Goal: Task Accomplishment & Management: Manage account settings

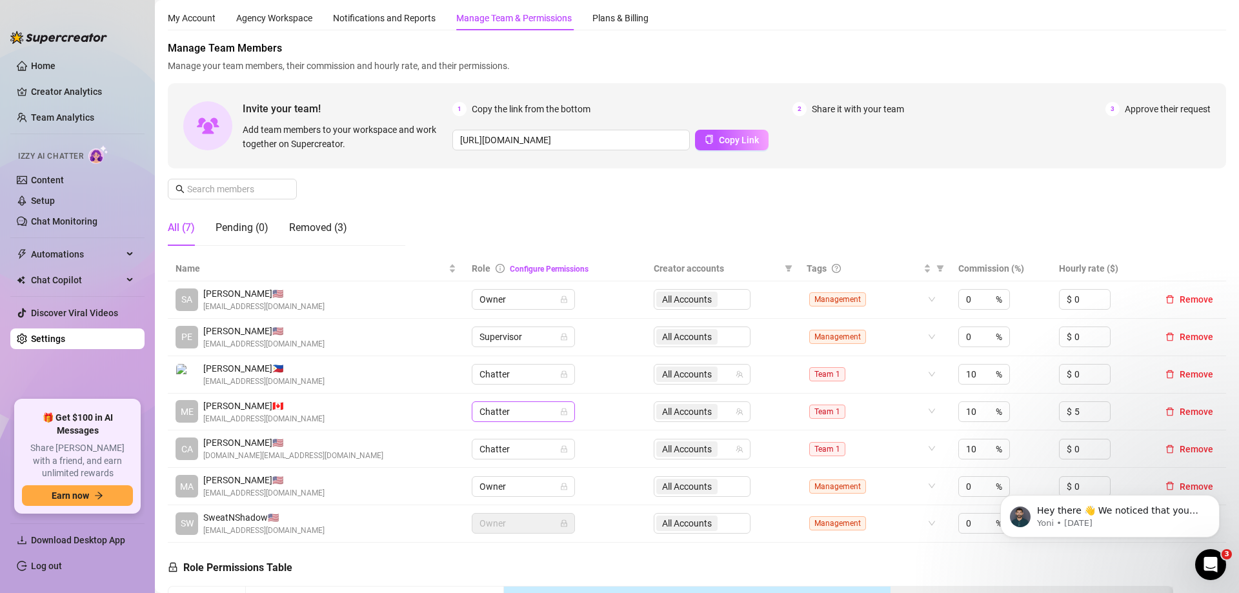
scroll to position [65, 0]
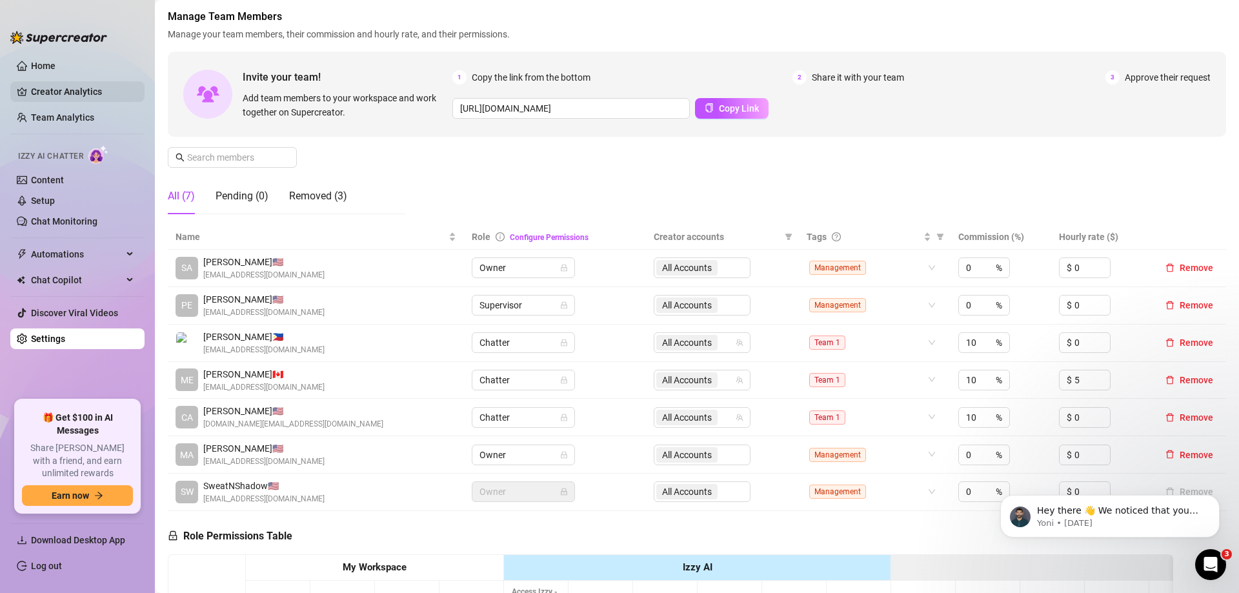
click at [39, 96] on link "Creator Analytics" at bounding box center [82, 91] width 103 height 21
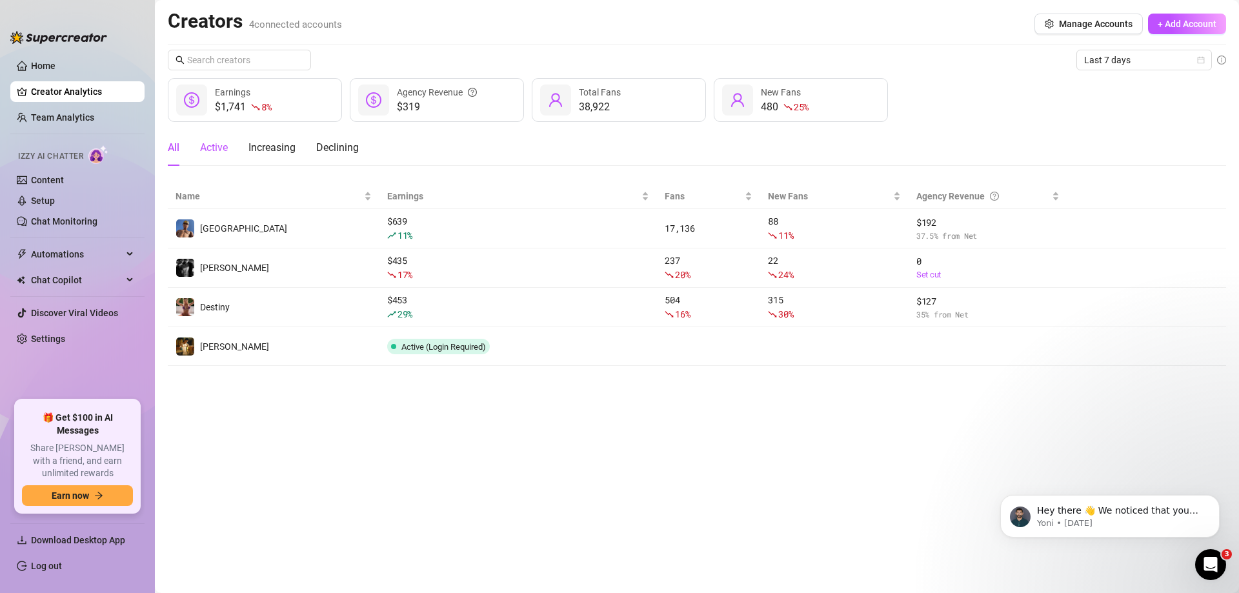
click at [219, 153] on div "Active" at bounding box center [214, 147] width 28 height 15
click at [285, 147] on div "Increasing" at bounding box center [271, 147] width 47 height 15
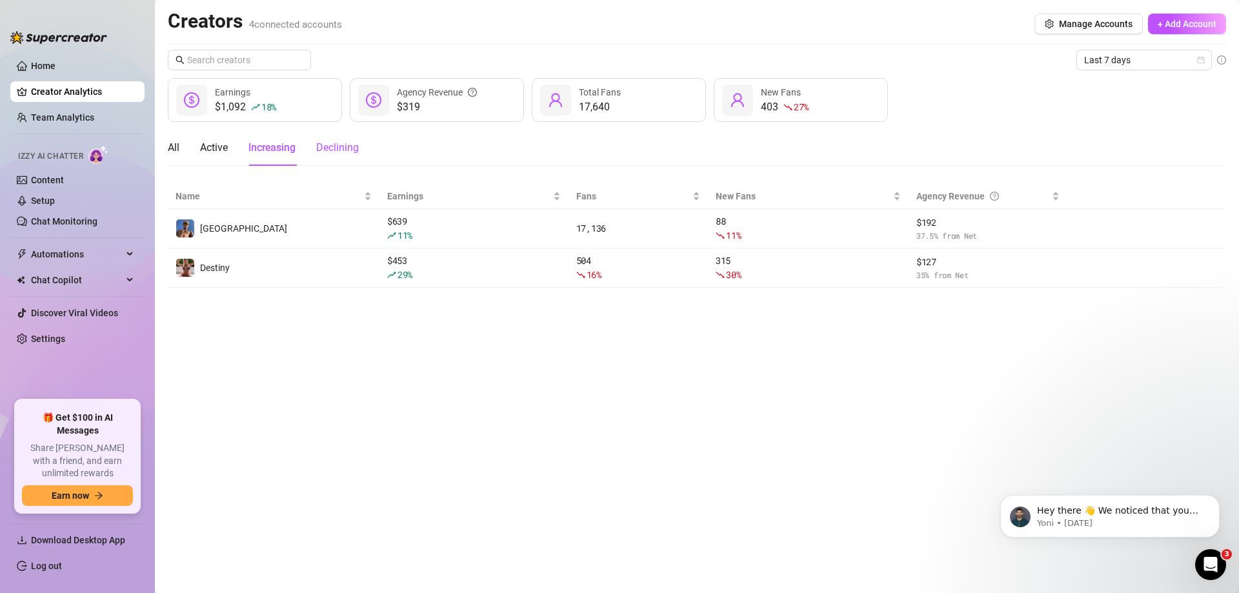
click at [325, 152] on div "Declining" at bounding box center [337, 147] width 43 height 15
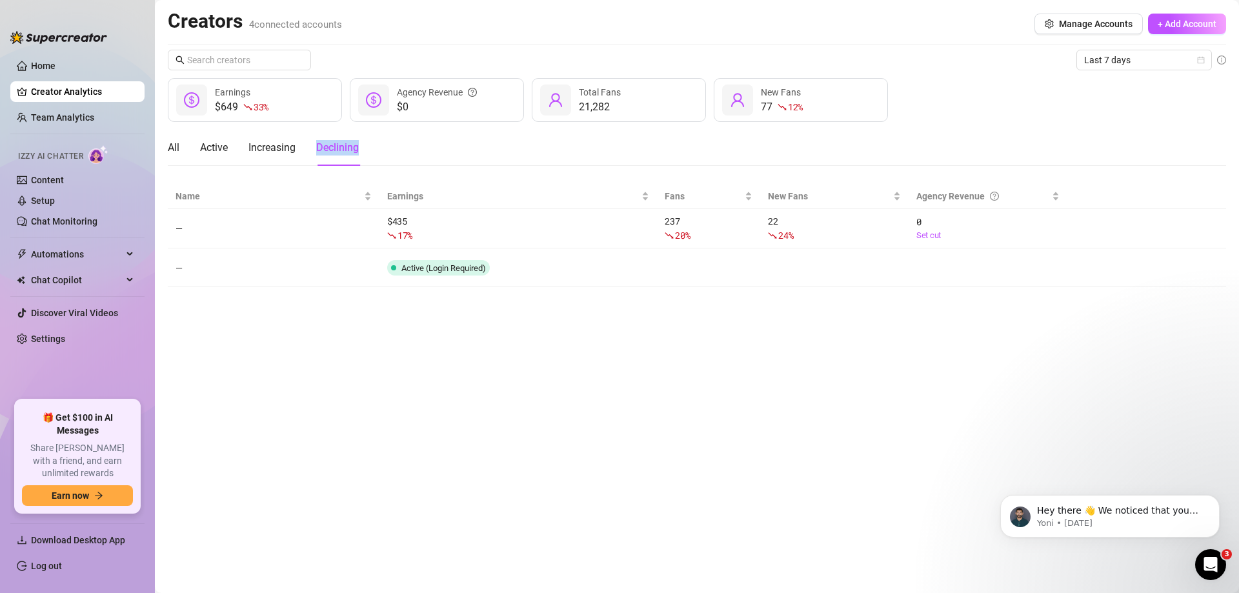
click at [325, 152] on div "Declining" at bounding box center [337, 147] width 43 height 15
click at [289, 153] on div "Increasing" at bounding box center [271, 147] width 47 height 15
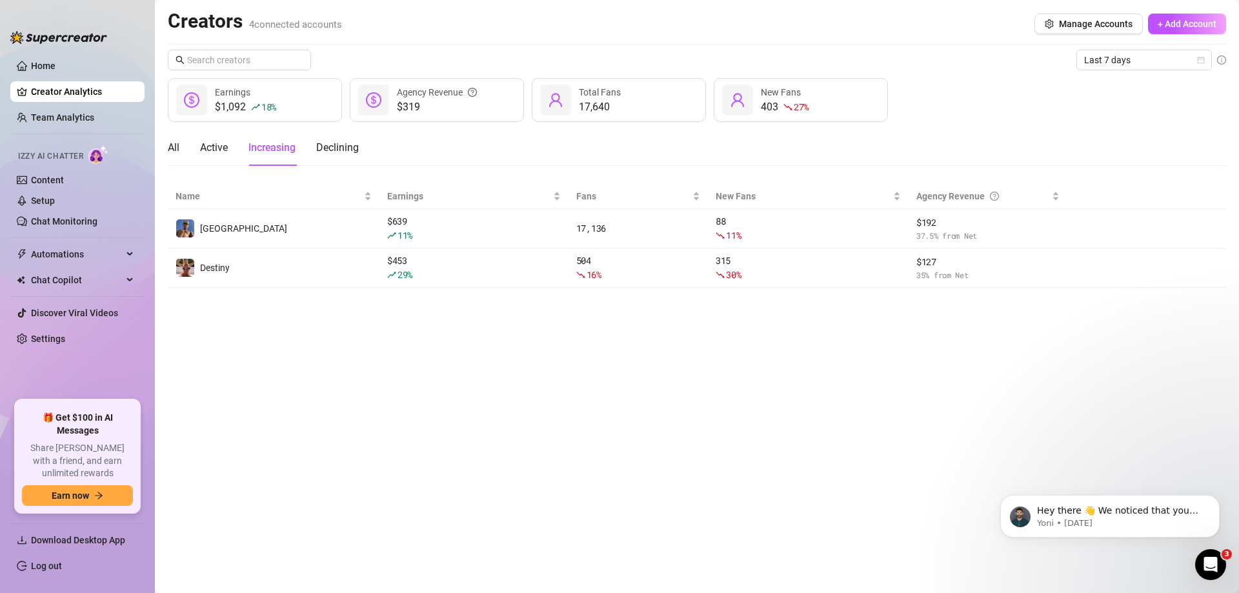
click at [184, 152] on div "All Active Increasing Declining" at bounding box center [263, 148] width 191 height 36
click at [174, 148] on div "All" at bounding box center [174, 147] width 12 height 15
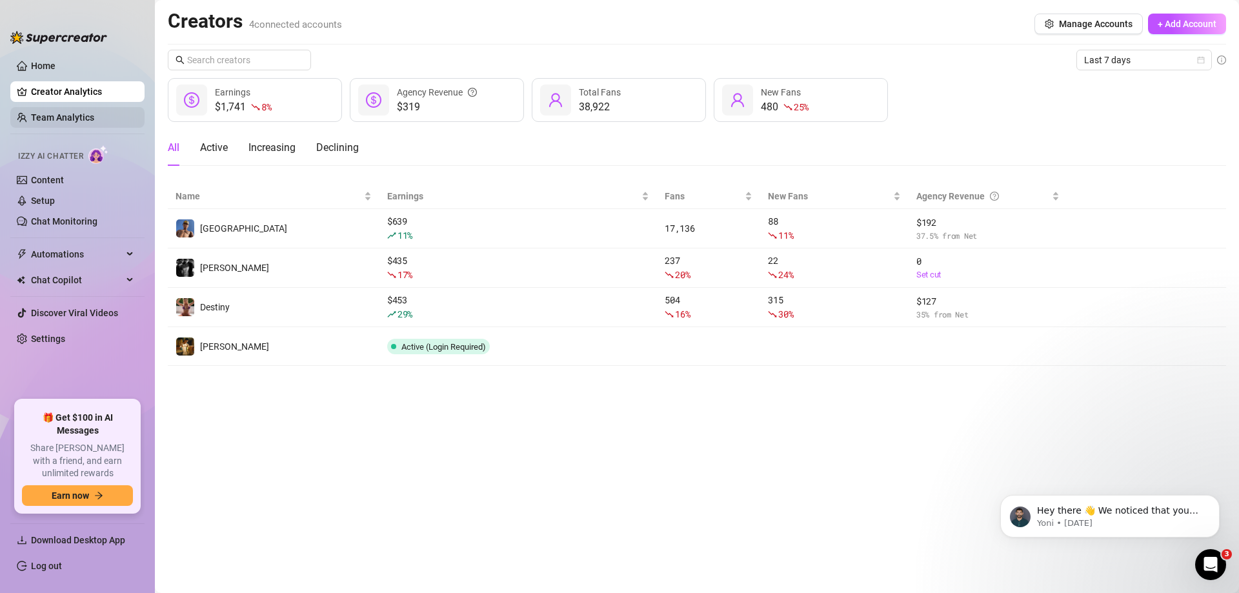
click at [81, 112] on link "Team Analytics" at bounding box center [62, 117] width 63 height 10
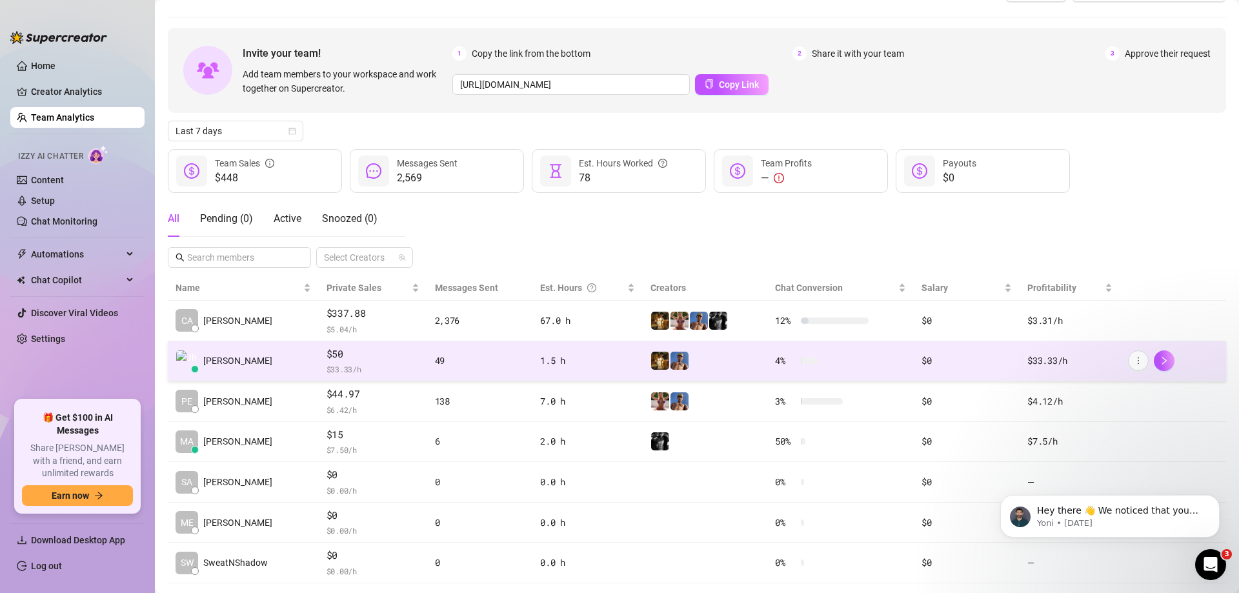
scroll to position [61, 0]
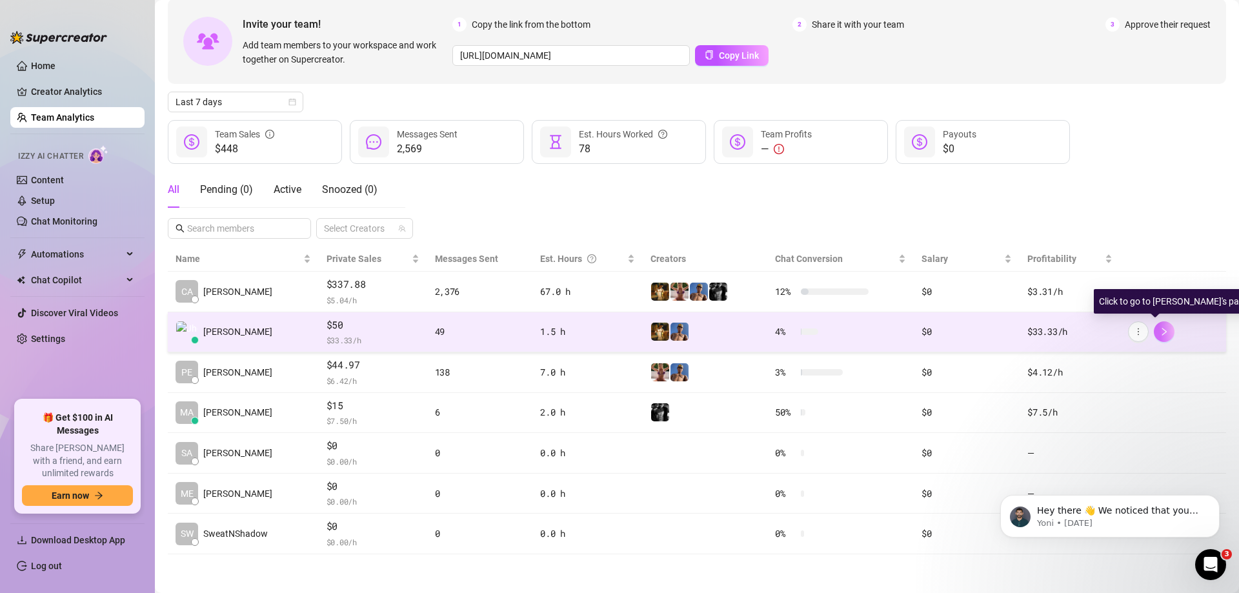
click at [1160, 334] on icon "right" at bounding box center [1164, 331] width 9 height 9
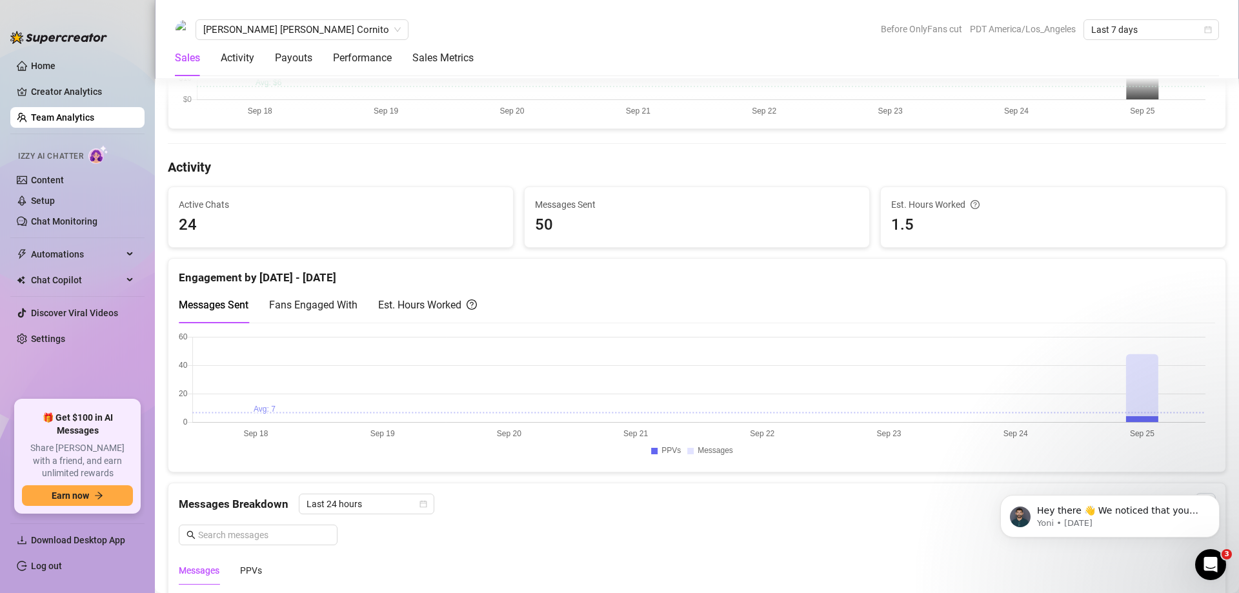
scroll to position [319, 0]
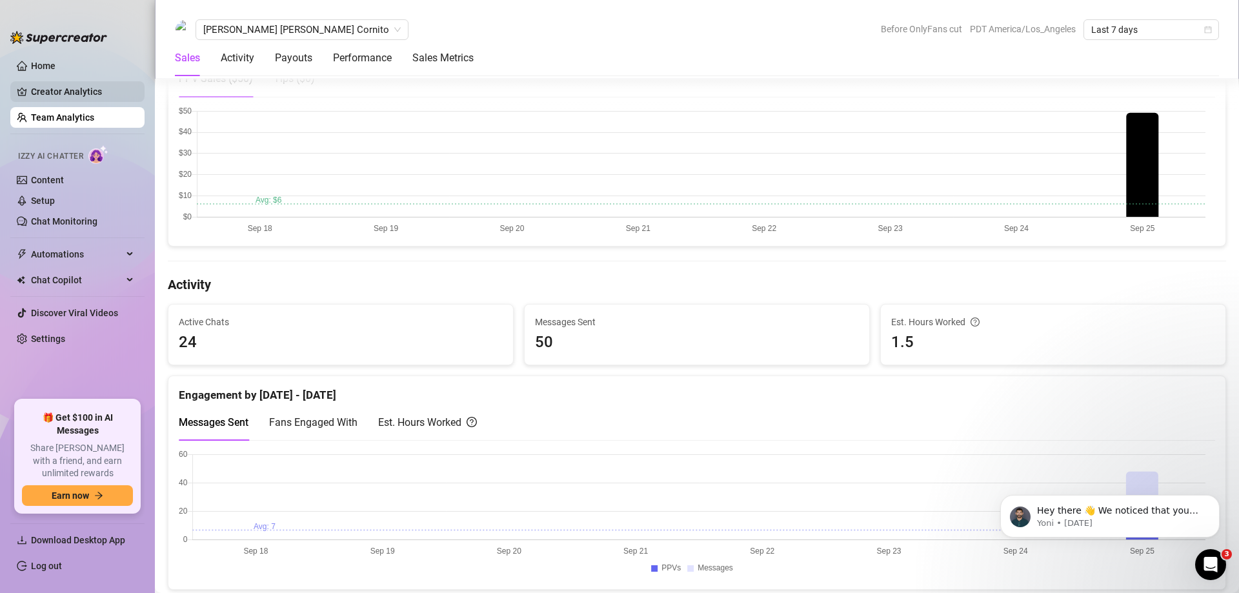
click at [63, 90] on link "Creator Analytics" at bounding box center [82, 91] width 103 height 21
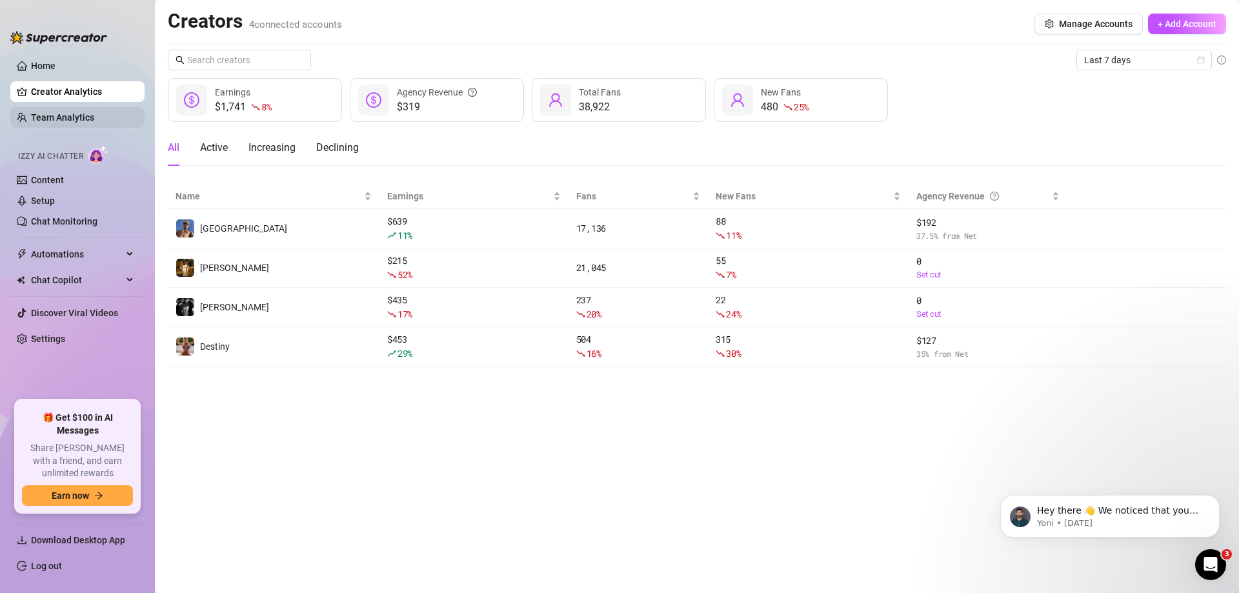
click at [94, 117] on link "Team Analytics" at bounding box center [62, 117] width 63 height 10
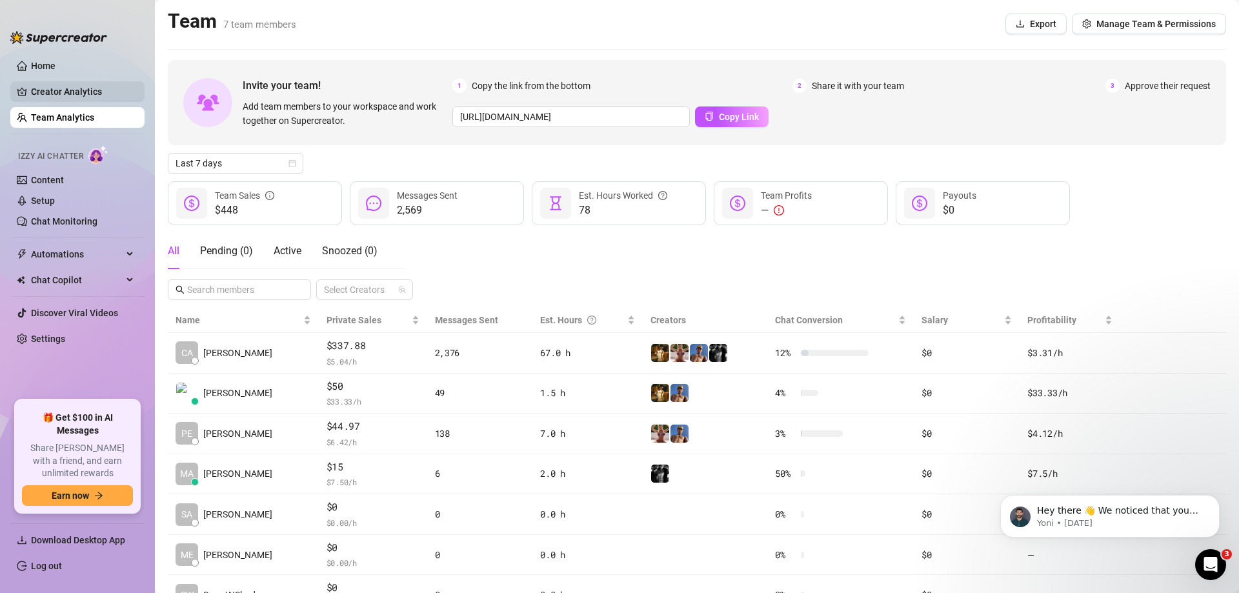
click at [97, 83] on link "Creator Analytics" at bounding box center [82, 91] width 103 height 21
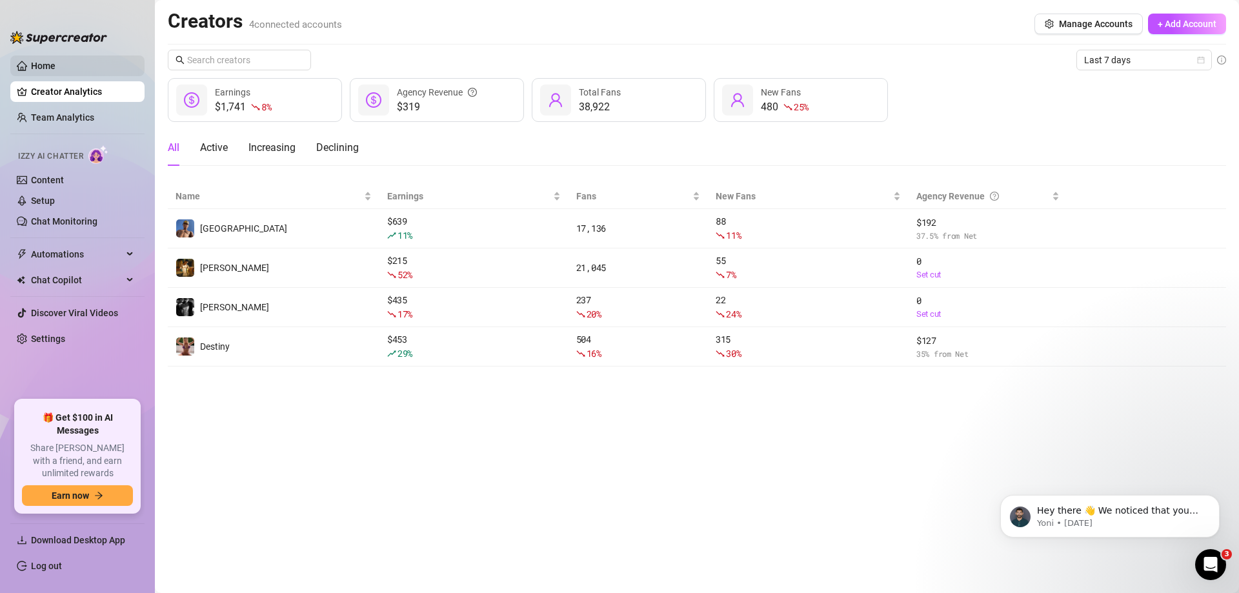
click at [55, 63] on link "Home" at bounding box center [43, 66] width 25 height 10
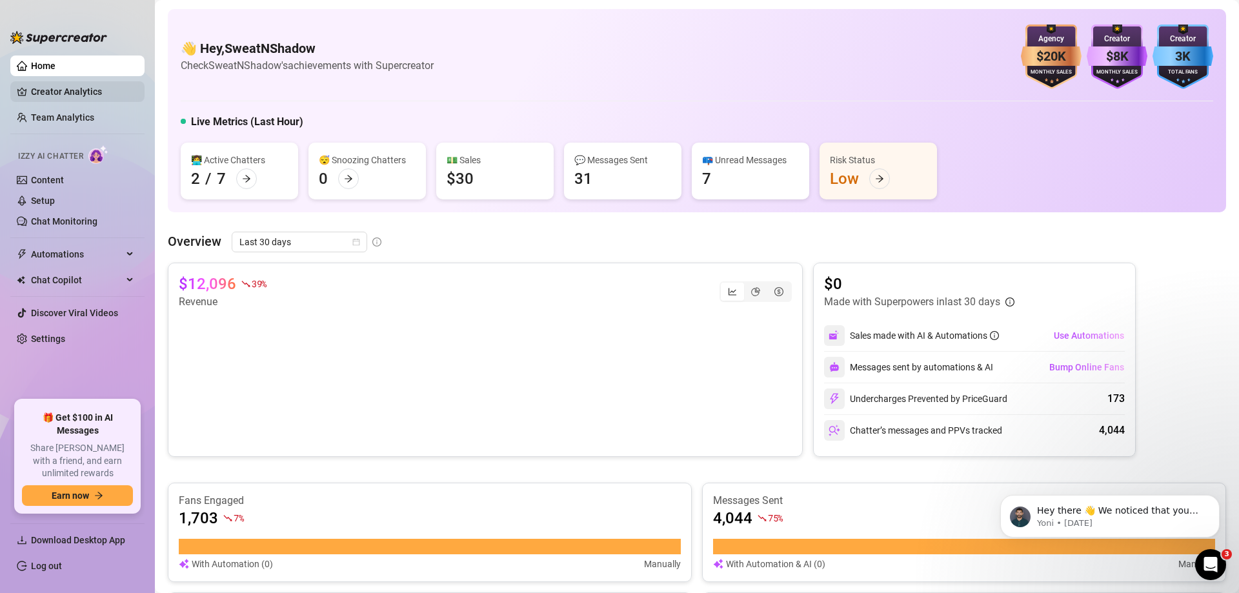
click at [50, 90] on link "Creator Analytics" at bounding box center [82, 91] width 103 height 21
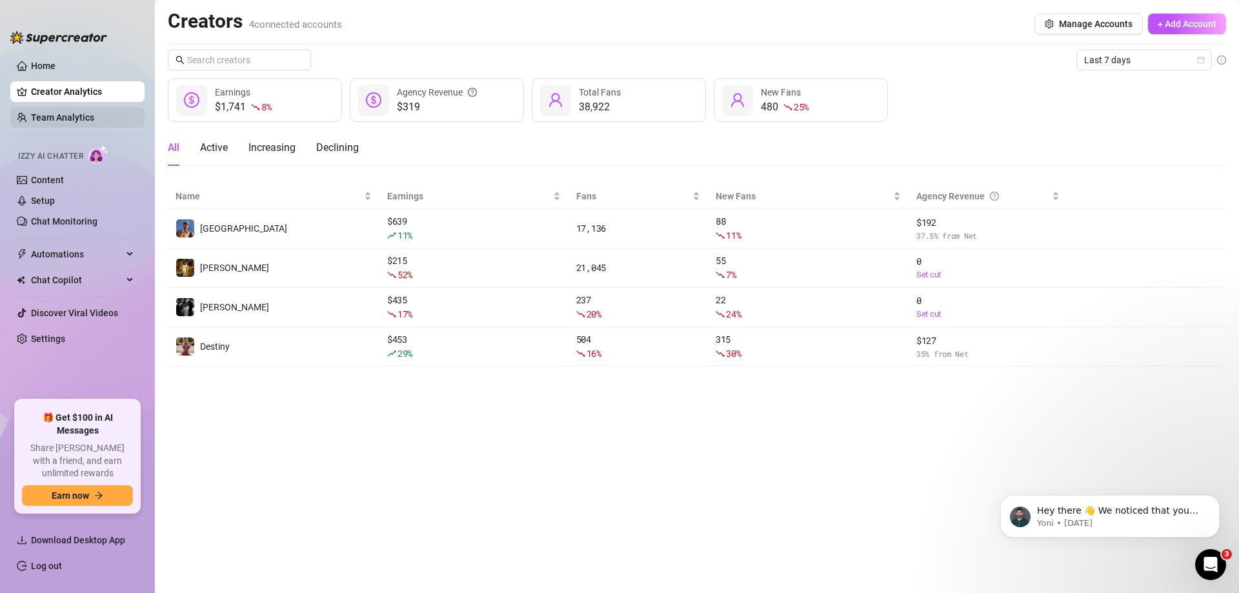
click at [76, 120] on link "Team Analytics" at bounding box center [62, 117] width 63 height 10
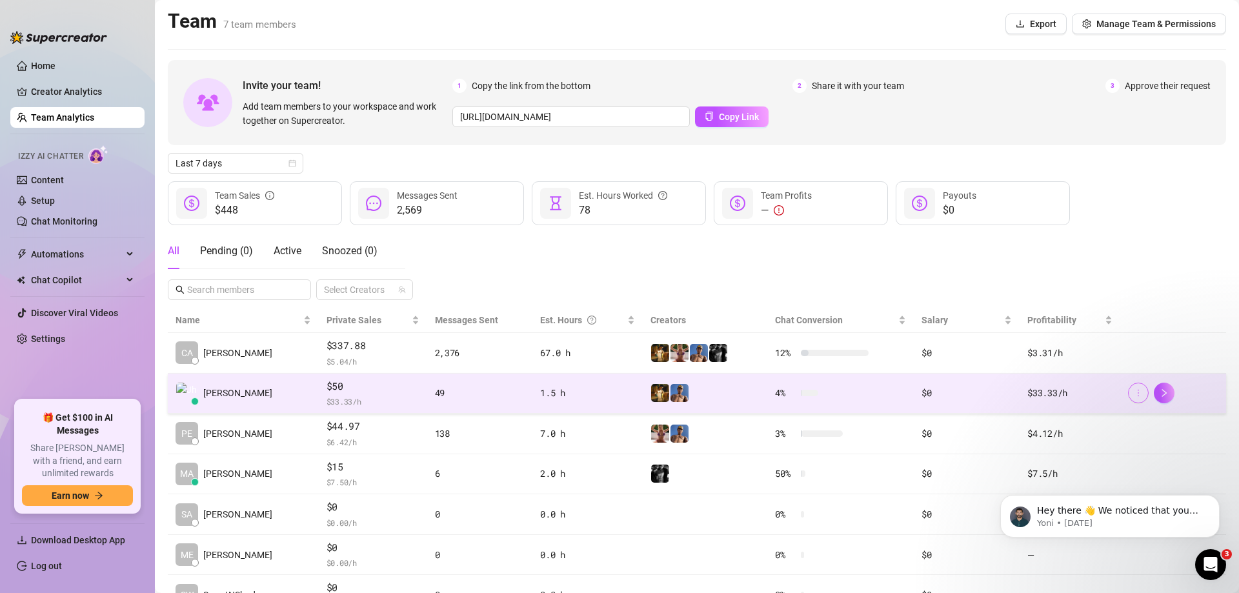
click at [1132, 399] on button "button" at bounding box center [1138, 393] width 21 height 21
click at [1082, 389] on div "$33.33 /h" at bounding box center [1069, 393] width 85 height 14
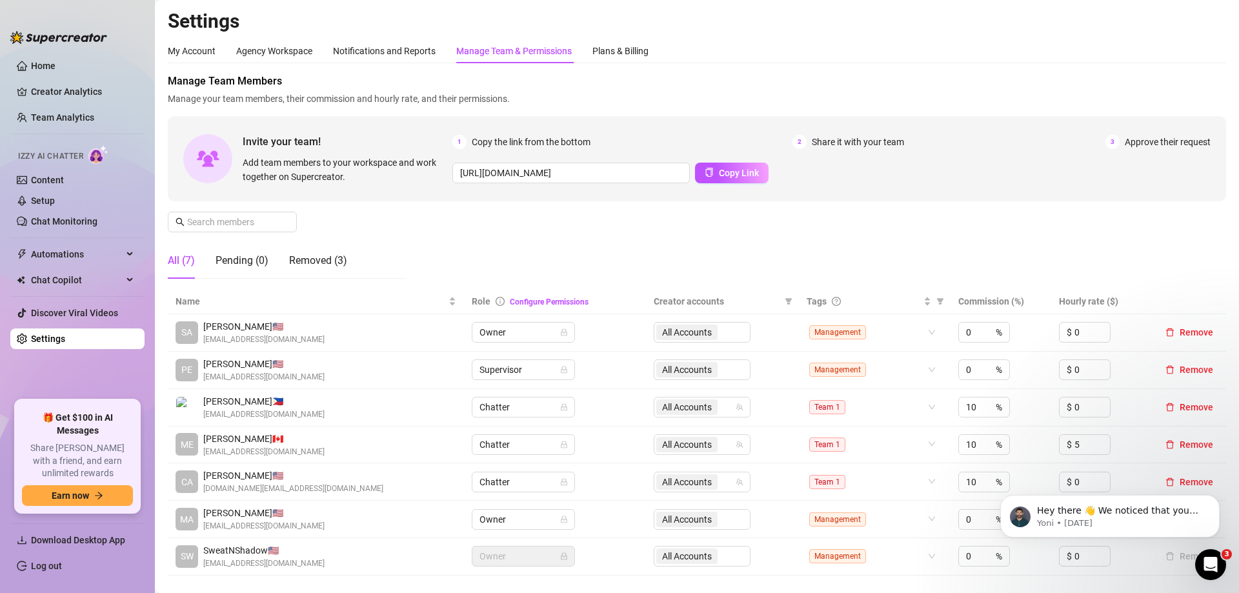
scroll to position [65, 0]
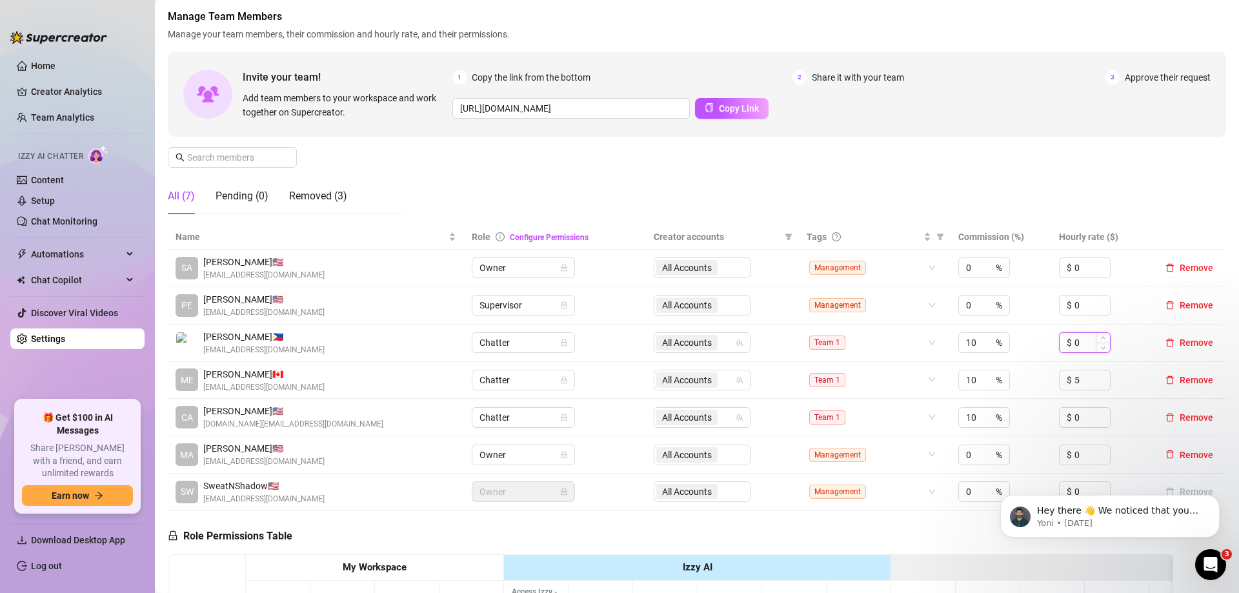
click at [1080, 341] on input "0" at bounding box center [1091, 342] width 35 height 19
type input "6"
click at [1051, 166] on div "Manage Team Members Manage your team members, their commission and hourly rate,…" at bounding box center [697, 117] width 1058 height 216
